Goal: Find specific page/section: Find specific page/section

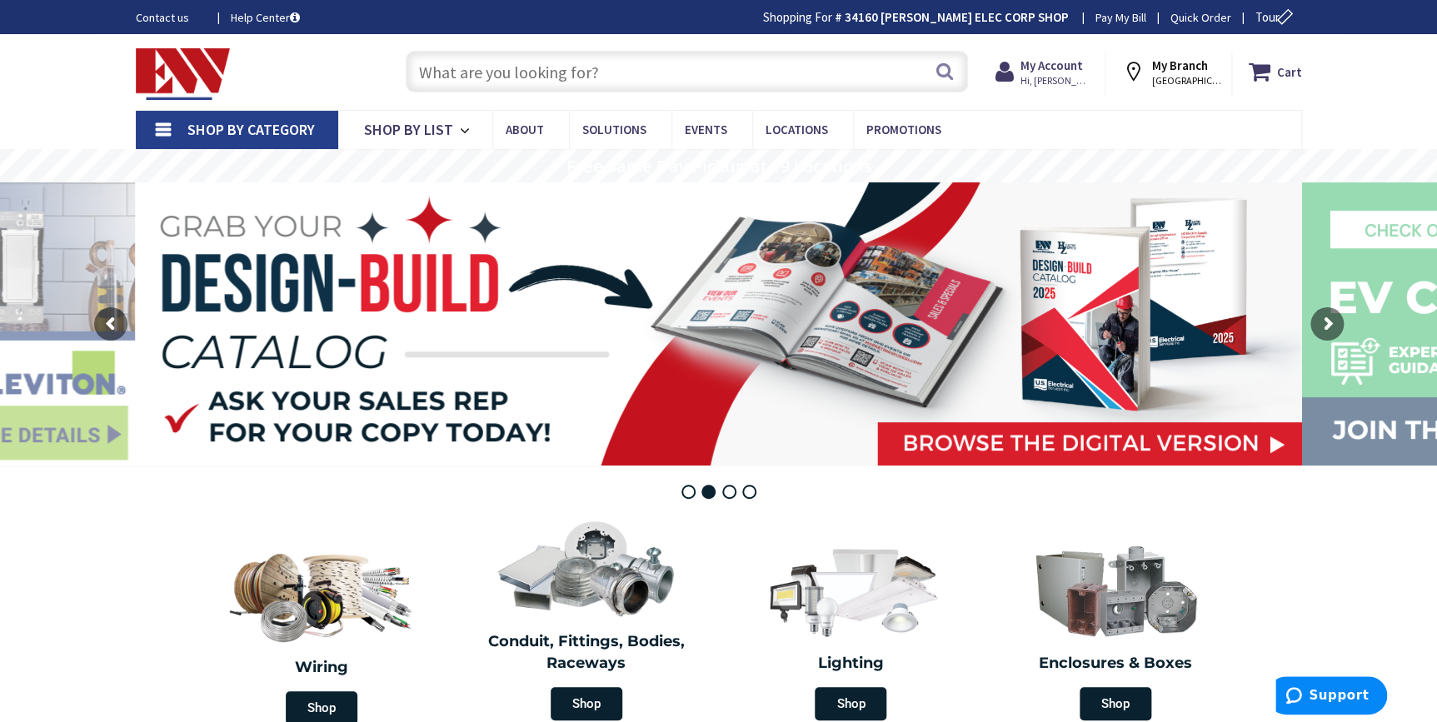
click at [482, 62] on input "text" at bounding box center [687, 72] width 562 height 42
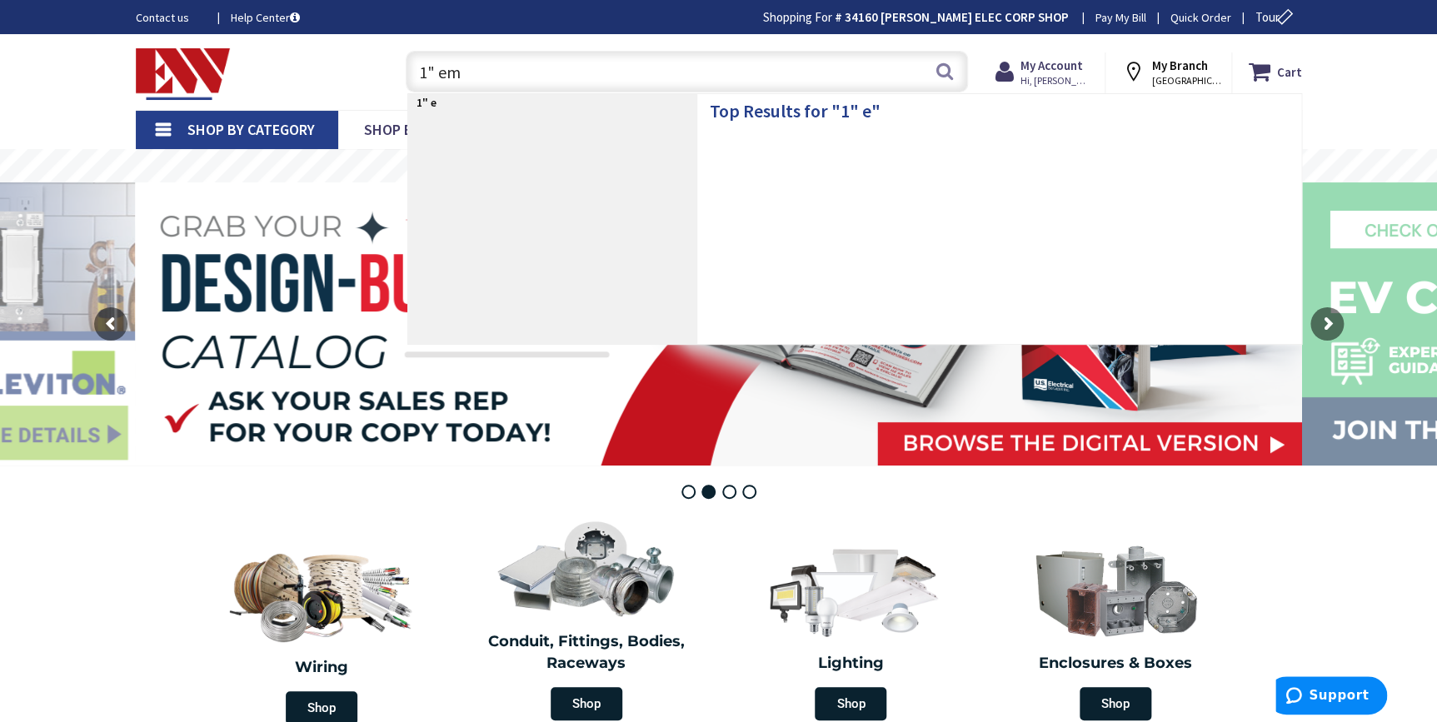
type input "1" emt"
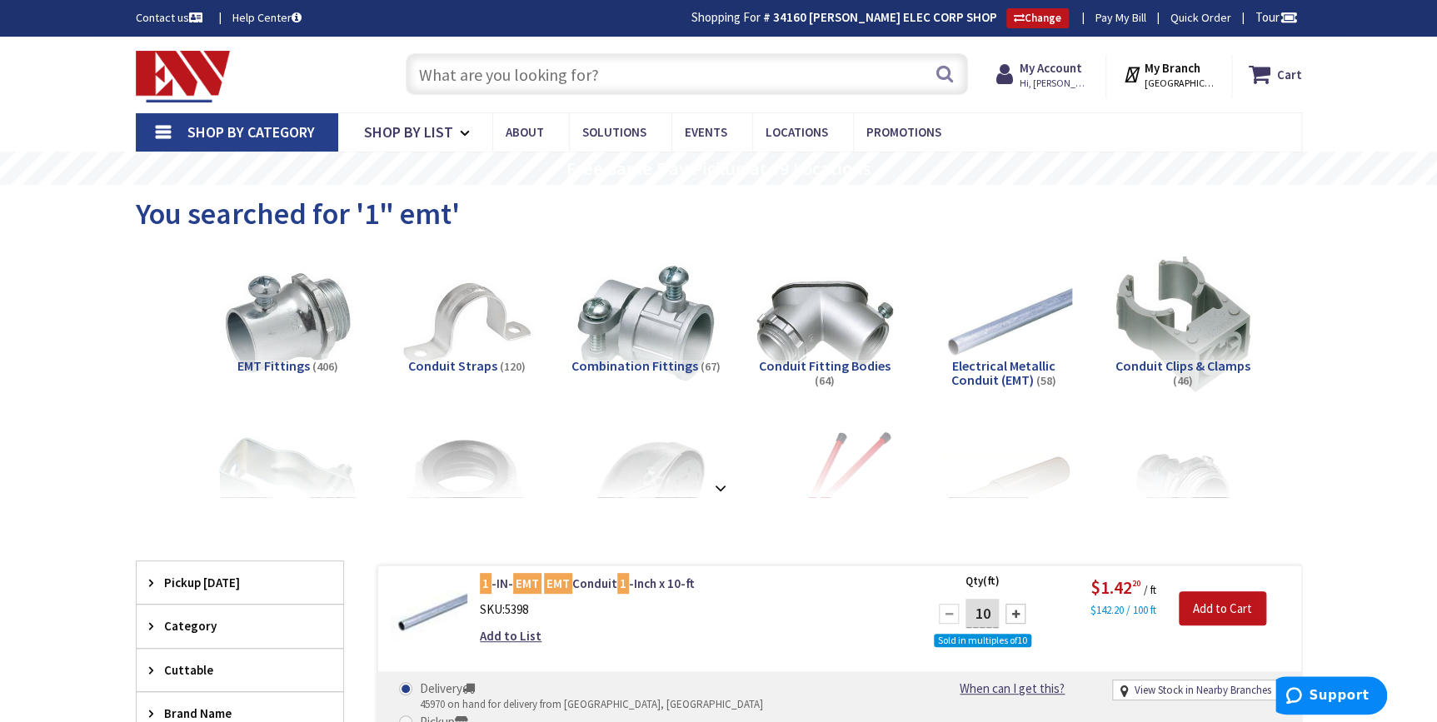
click at [753, 75] on input "text" at bounding box center [687, 74] width 562 height 42
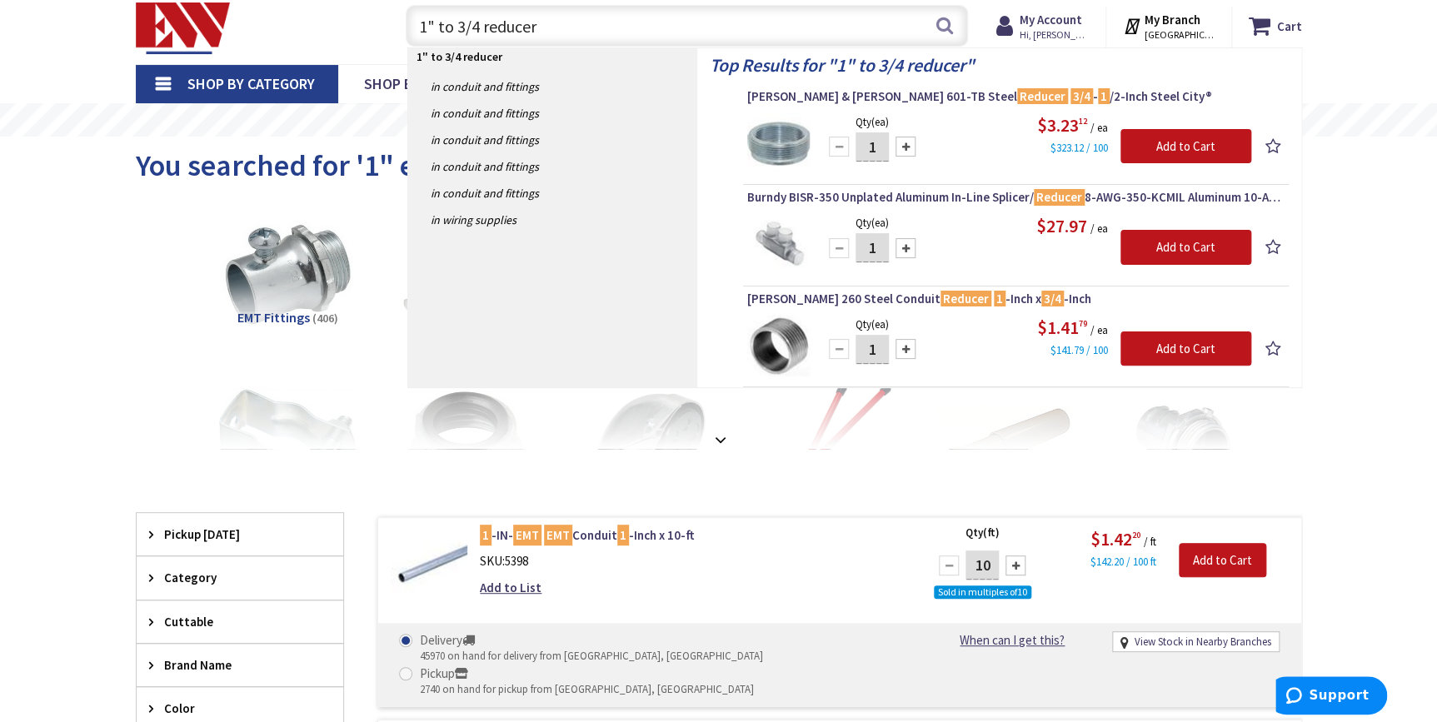
scroll to position [151, 0]
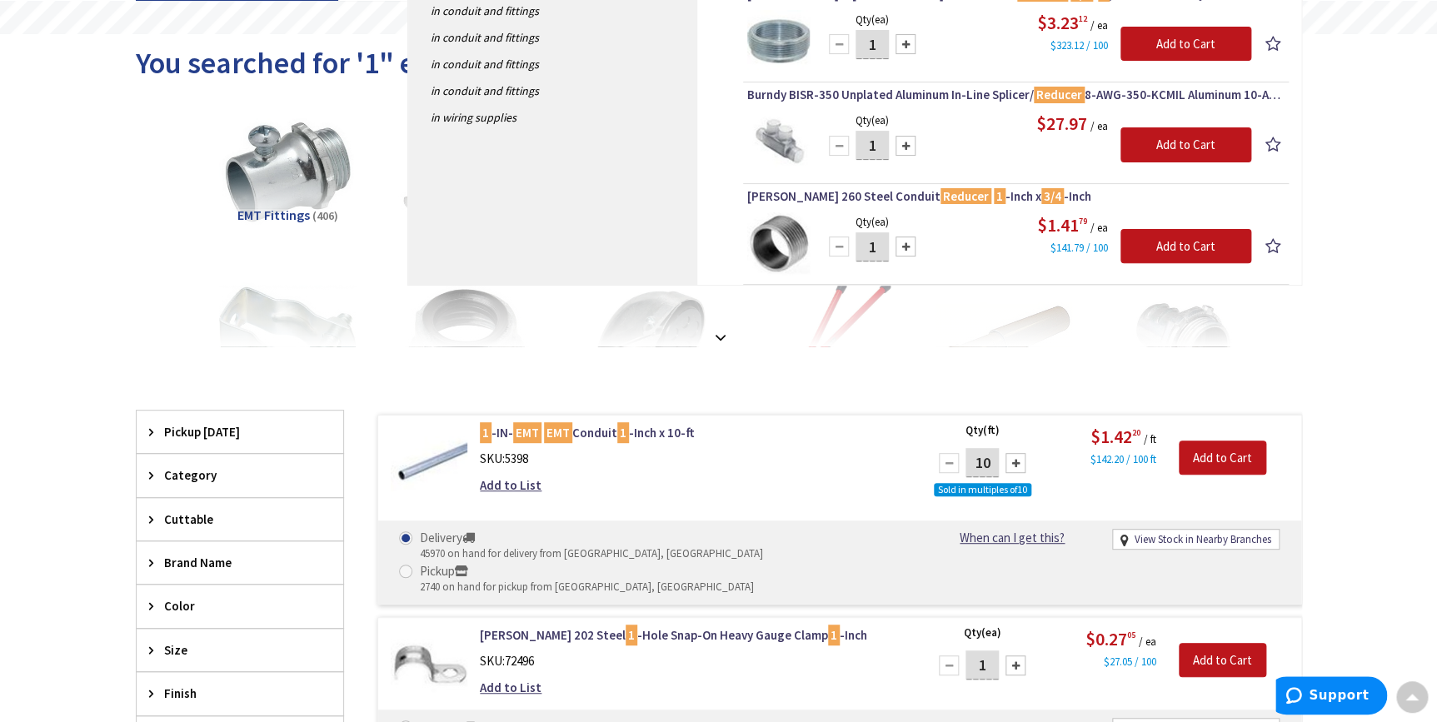
drag, startPoint x: 877, startPoint y: 457, endPoint x: 928, endPoint y: 390, distance: 84.5
click at [900, 415] on div "1 -IN- EMT EMT Conduit 1 -Inch x 10-ft SKU: 5398 Add to List Qty (ft) 10 Sold i…" at bounding box center [839, 510] width 925 height 190
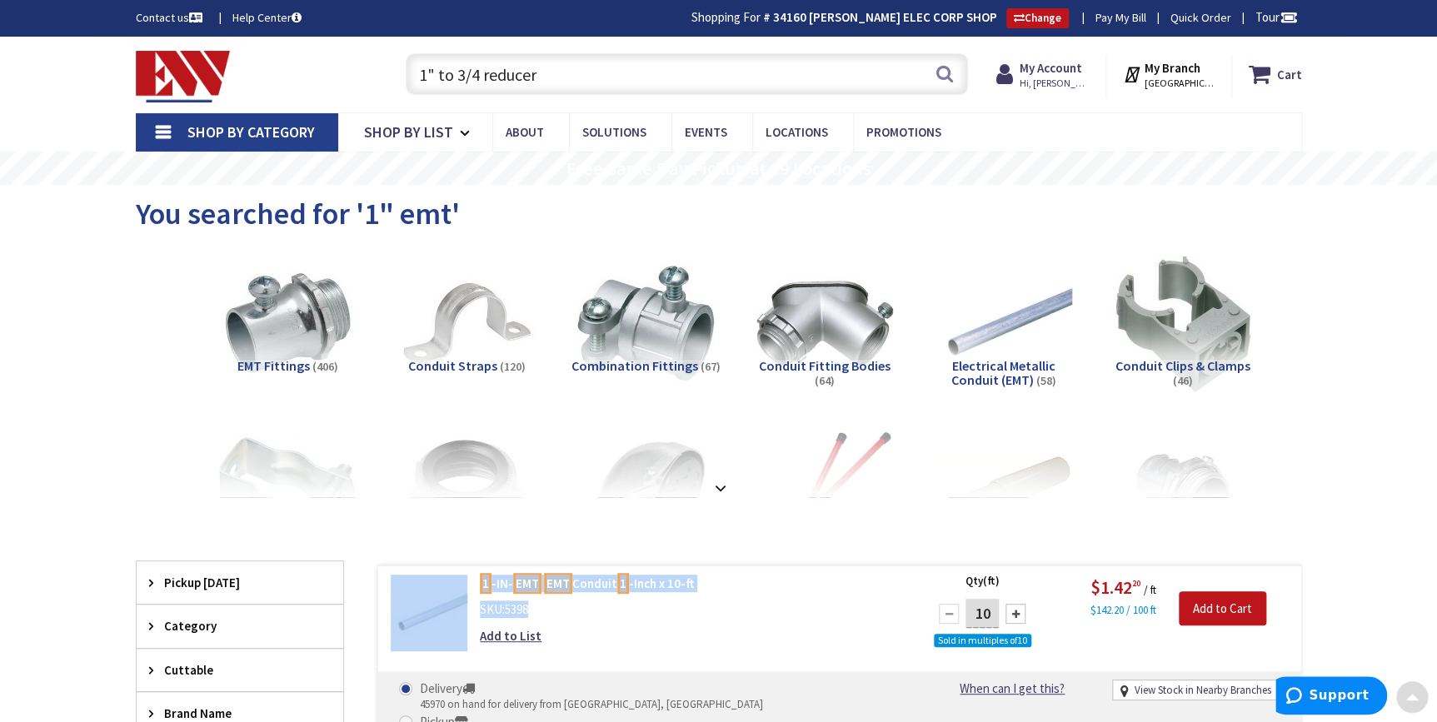
scroll to position [0, 0]
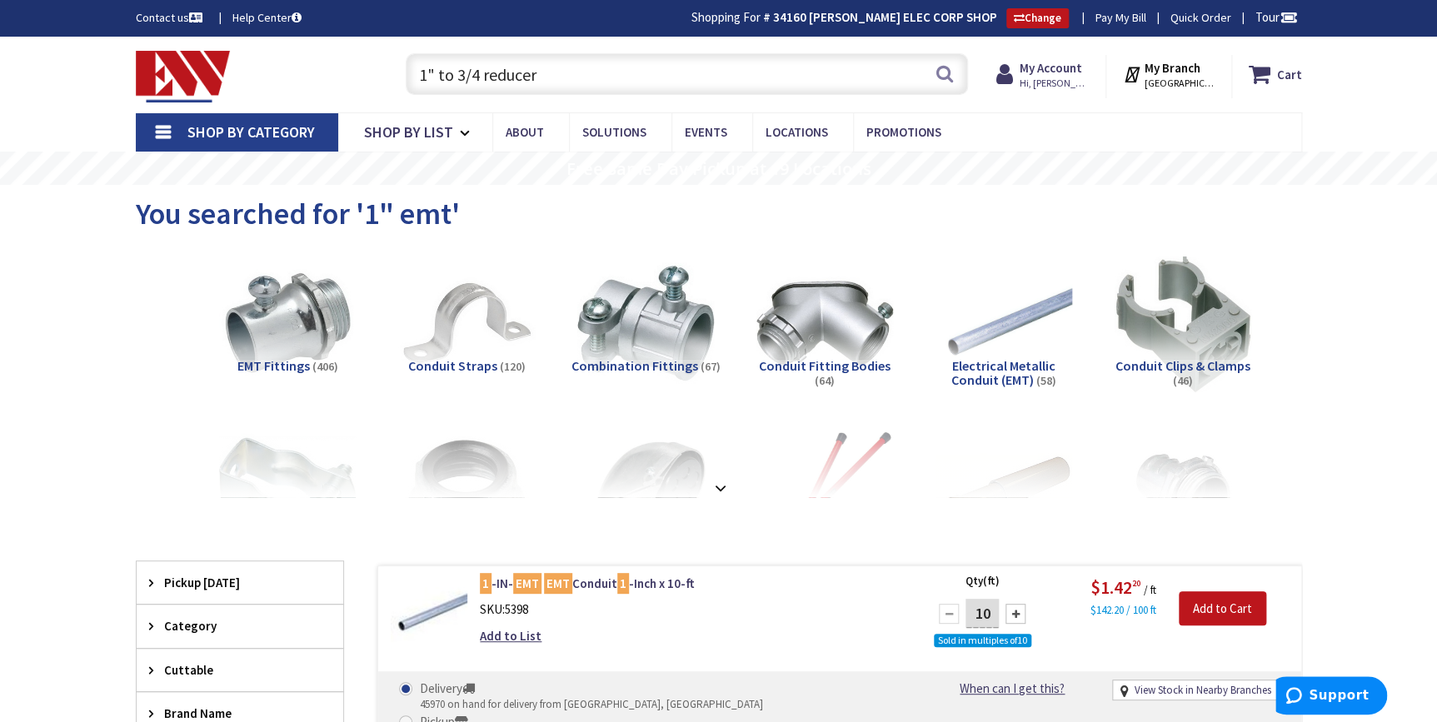
click at [577, 87] on input "1" to 3/4 reducer" at bounding box center [687, 74] width 562 height 42
click at [571, 91] on input "1" to 3/4 reducer" at bounding box center [687, 74] width 562 height 42
click at [564, 88] on input "1" to 3/4 reducer" at bounding box center [687, 74] width 562 height 42
click at [557, 88] on input "1" to 3/4 reducer" at bounding box center [687, 74] width 562 height 42
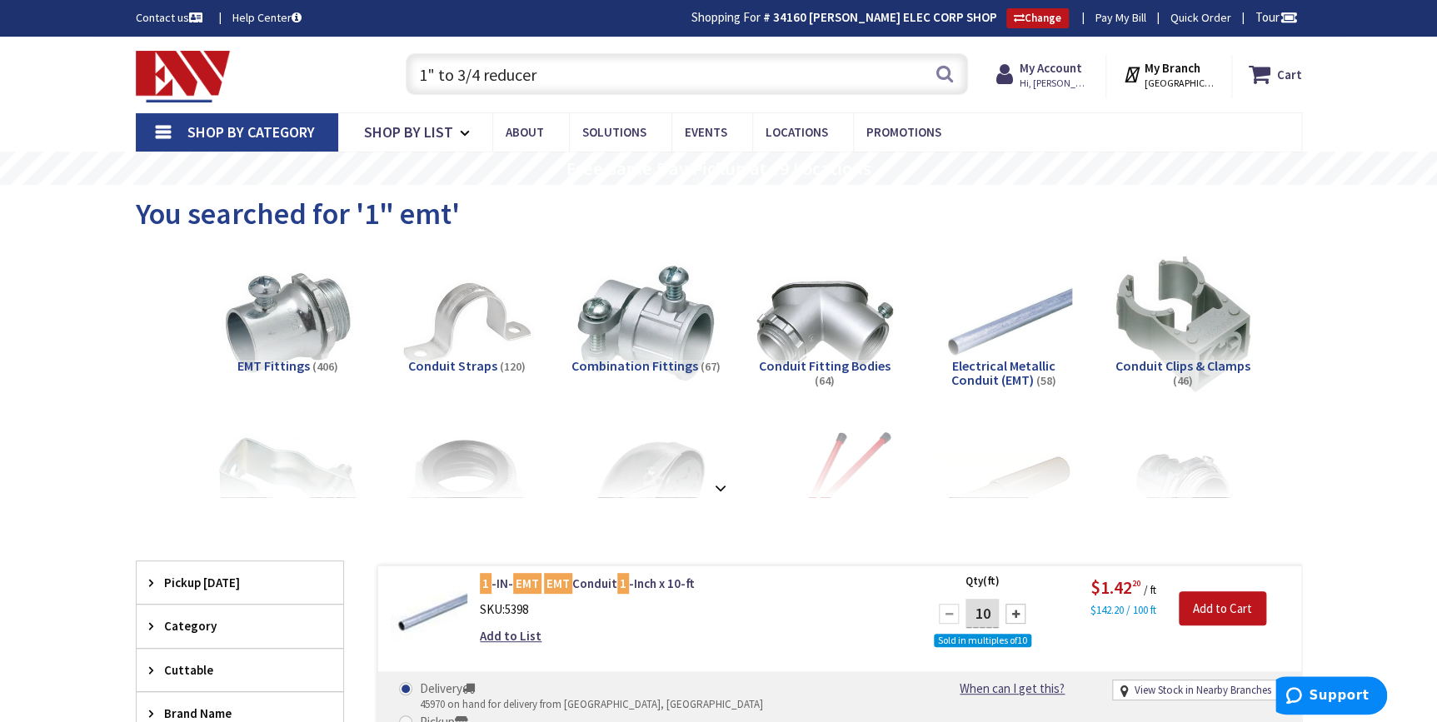
click at [557, 88] on input "1" to 3/4 reducer" at bounding box center [687, 74] width 562 height 42
click at [557, 87] on input "1" to 3/4 reducer" at bounding box center [687, 74] width 562 height 42
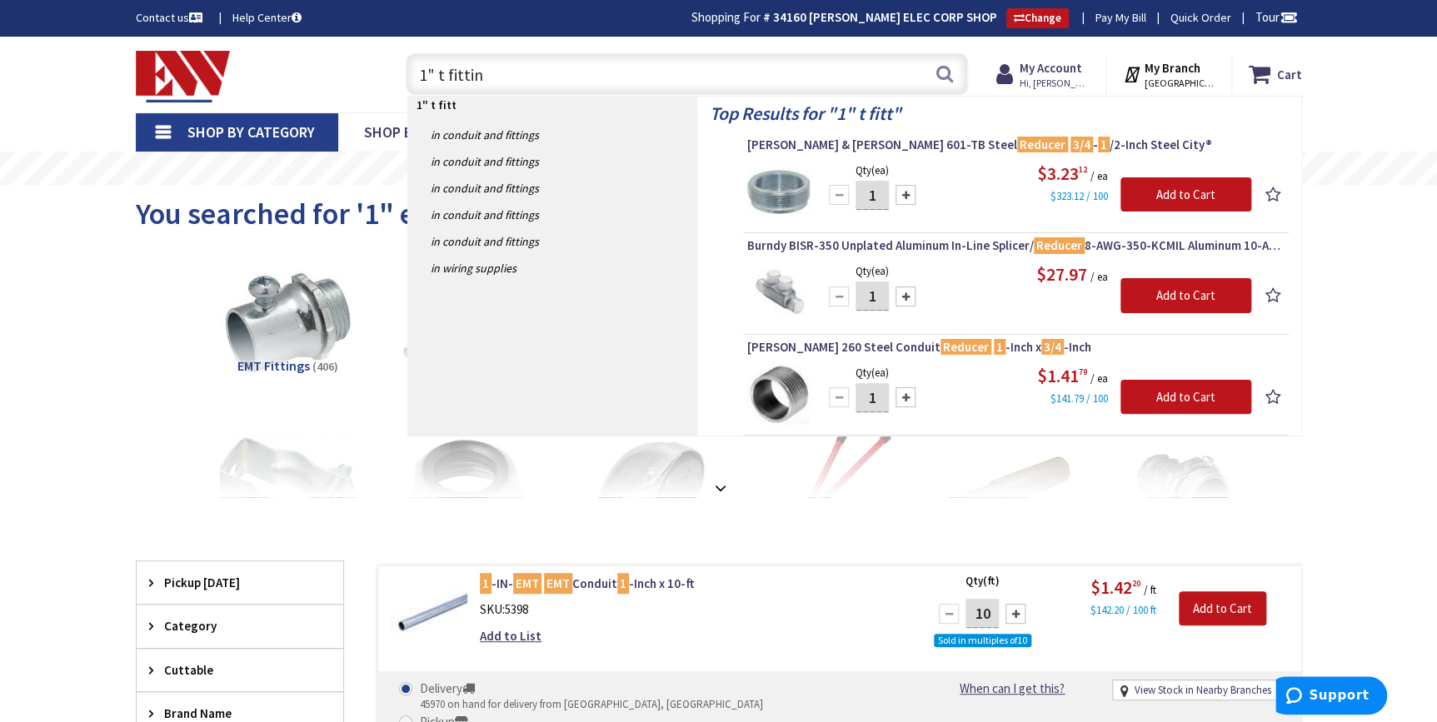
type input "1" t fitting"
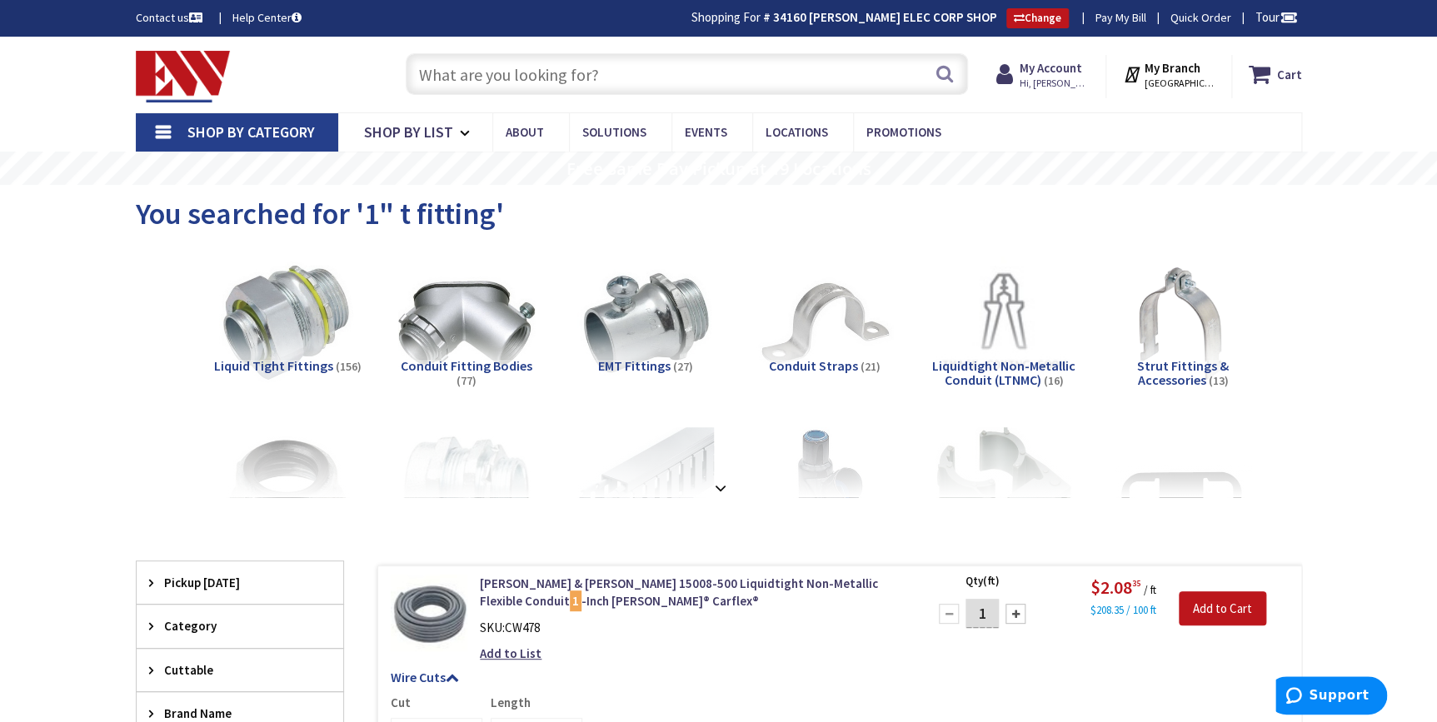
click at [604, 75] on input "text" at bounding box center [687, 74] width 562 height 42
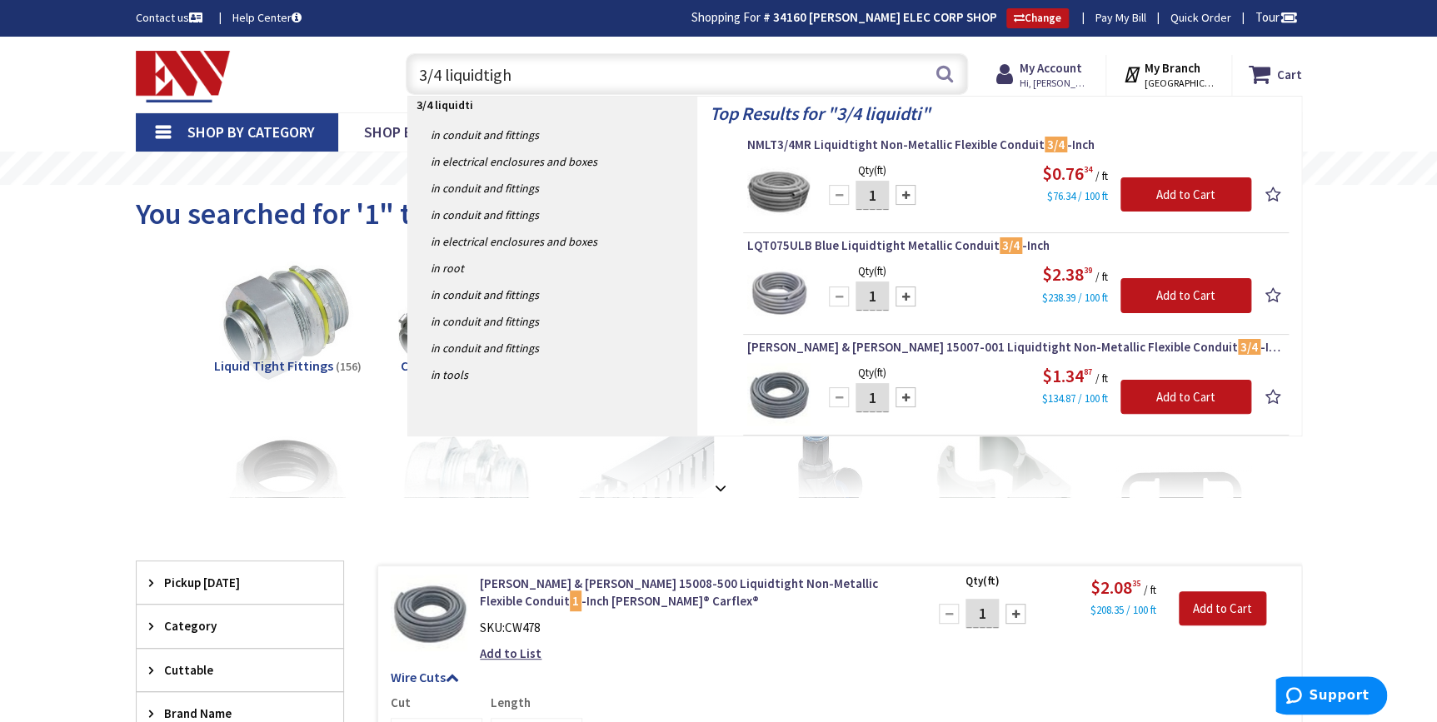
type input "3/4 liquidtight"
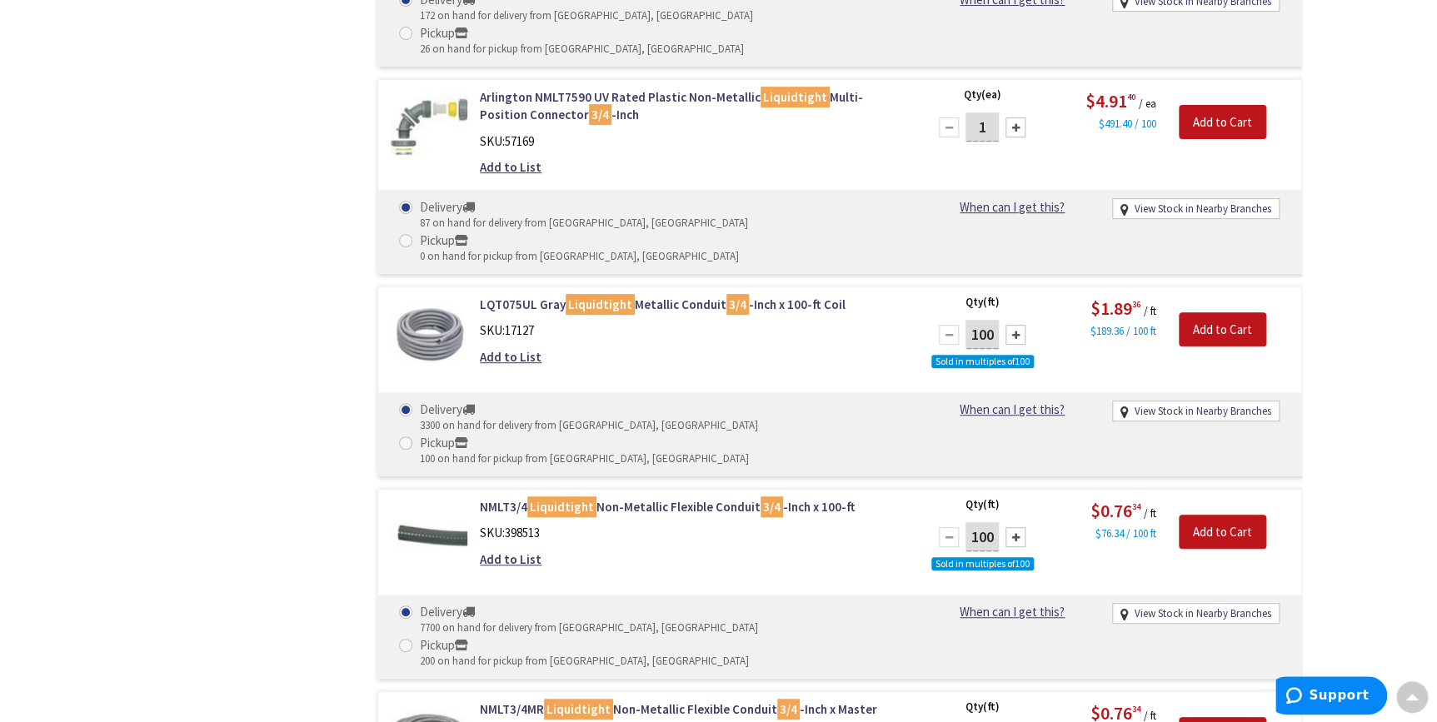
scroll to position [3397, 0]
